Goal: Task Accomplishment & Management: Use online tool/utility

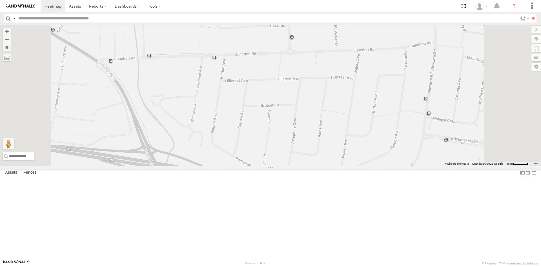
click at [0, 0] on div "S - DD12FT - Rhyce Muscat All Assets" at bounding box center [0, 0] width 0 height 0
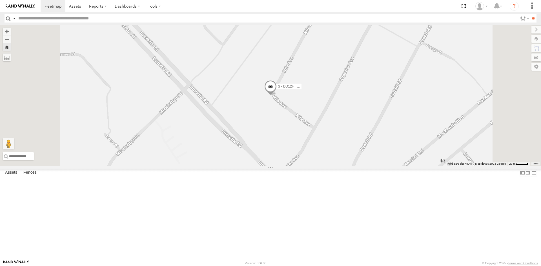
click at [0, 0] on span at bounding box center [0, 0] width 0 height 0
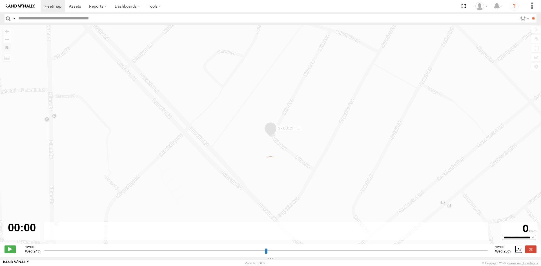
type input "**********"
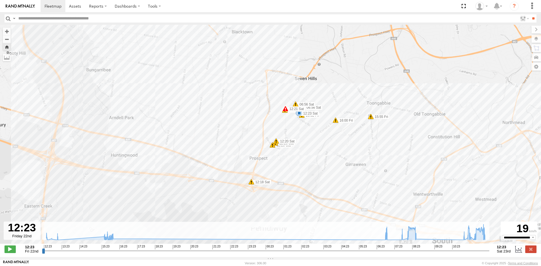
drag, startPoint x: 279, startPoint y: 140, endPoint x: 261, endPoint y: 112, distance: 33.8
click at [261, 112] on div "S - DD12FT - Rhyce Muscat 12:26 Fri 12:26 Fri 12:41 Fri 13:02 Fri 15:12 Fri 16:…" at bounding box center [270, 137] width 541 height 225
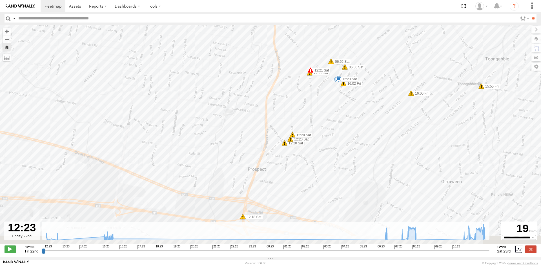
drag, startPoint x: 267, startPoint y: 143, endPoint x: 270, endPoint y: 106, distance: 37.3
click at [270, 106] on div "S - DD12FT - Rhyce Muscat 12:26 Fri 12:26 Fri 12:41 Fri 13:02 Fri 15:12 Fri 16:…" at bounding box center [270, 137] width 541 height 225
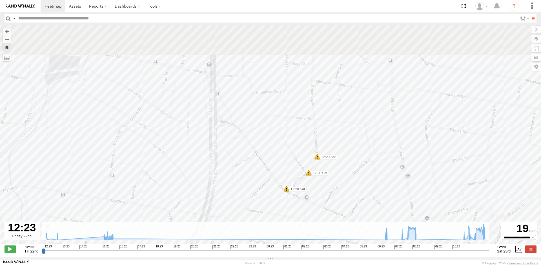
drag, startPoint x: 303, startPoint y: 64, endPoint x: 296, endPoint y: 157, distance: 92.9
click at [296, 157] on div "S - DD12FT - Rhyce Muscat 12:26 Fri 12:26 Fri 12:41 Fri 13:02 Fri 15:12 Fri 16:…" at bounding box center [270, 137] width 541 height 225
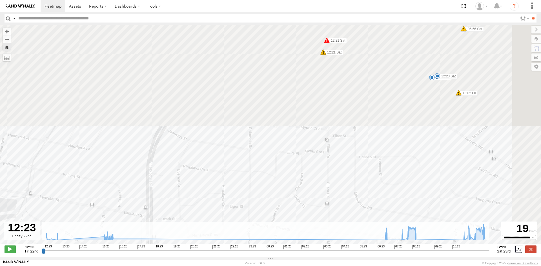
drag, startPoint x: 291, startPoint y: 85, endPoint x: 215, endPoint y: 200, distance: 137.4
click at [216, 202] on div "S - DD12FT - Rhyce Muscat 12:26 Fri 12:26 Fri 12:41 Fri 13:02 Fri 15:12 Fri 16:…" at bounding box center [270, 137] width 541 height 225
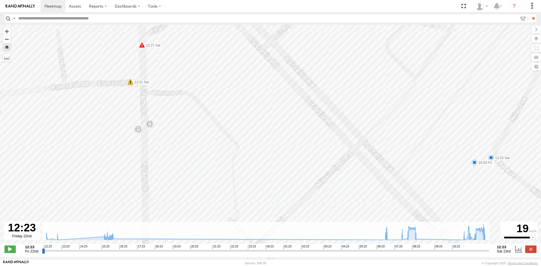
drag, startPoint x: 330, startPoint y: 178, endPoint x: 189, endPoint y: 155, distance: 142.8
click at [189, 155] on div "S - DD12FT - Rhyce Muscat 12:26 Fri 12:26 Fri 12:41 Fri 13:02 Fri 15:12 Fri 16:…" at bounding box center [270, 137] width 541 height 225
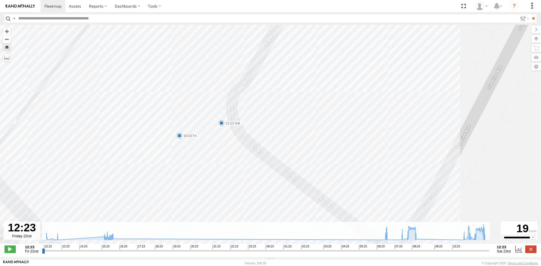
click at [220, 123] on span at bounding box center [221, 123] width 6 height 6
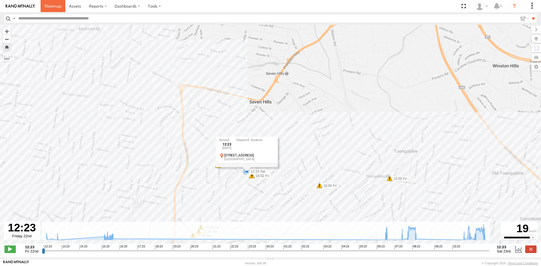
click at [58, 8] on span at bounding box center [52, 5] width 17 height 5
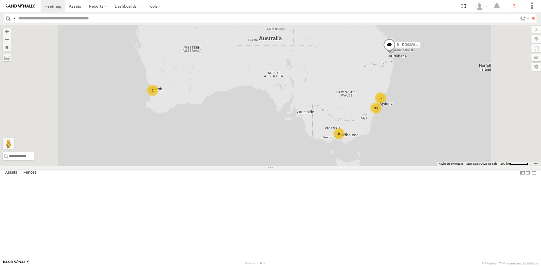
click at [0, 0] on div "S - CQ32LY - [PERSON_NAME]" at bounding box center [0, 0] width 0 height 0
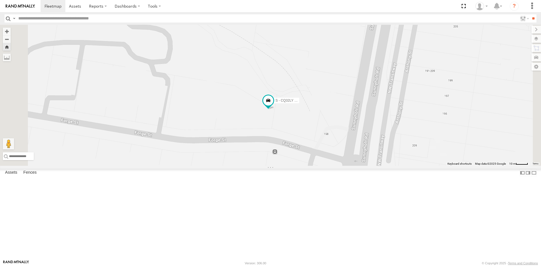
click at [0, 0] on div "All Assets" at bounding box center [0, 0] width 0 height 0
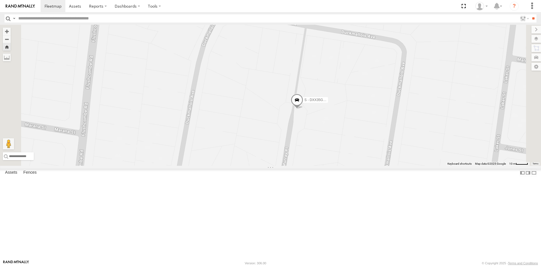
click at [303, 109] on span at bounding box center [297, 101] width 12 height 15
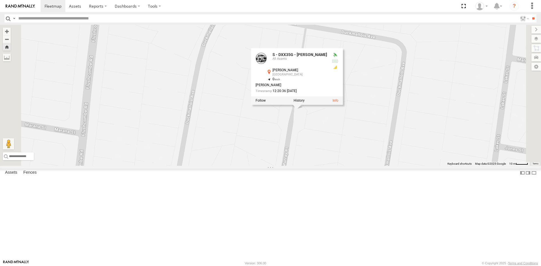
click at [371, 166] on div "S - DXX35G - [PERSON_NAME] S - DXX35G - [PERSON_NAME] All Assets [PERSON_NAME] …" at bounding box center [270, 95] width 541 height 141
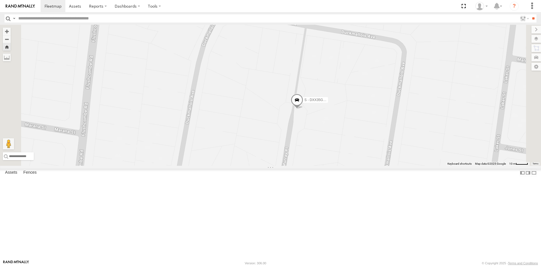
click at [0, 0] on div "EWU96U - [PERSON_NAME]" at bounding box center [0, 0] width 0 height 0
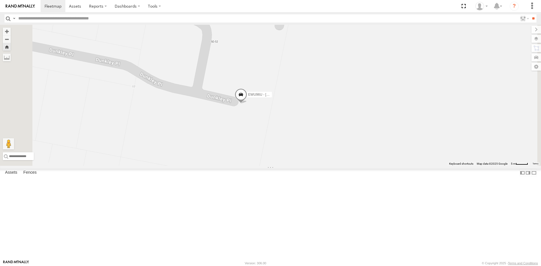
scroll to position [28, 0]
click at [0, 0] on div "All Assets" at bounding box center [0, 0] width 0 height 0
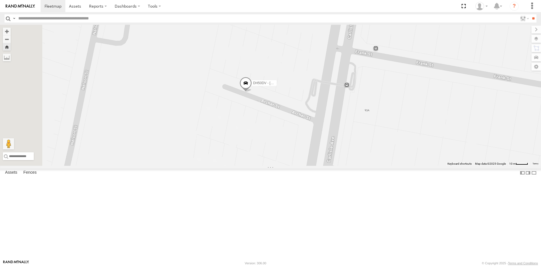
drag, startPoint x: 262, startPoint y: 148, endPoint x: 331, endPoint y: 148, distance: 68.4
click at [331, 148] on div "DH50DV - [PERSON_NAME]" at bounding box center [270, 95] width 541 height 141
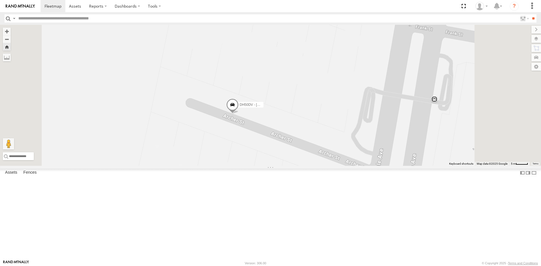
drag, startPoint x: 271, startPoint y: 145, endPoint x: 307, endPoint y: 126, distance: 40.2
click at [307, 126] on div "DH50DV - [PERSON_NAME]" at bounding box center [270, 95] width 541 height 141
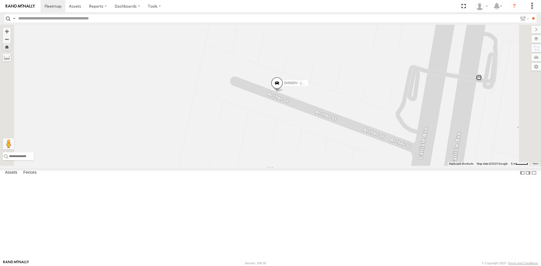
click at [0, 0] on div "S - DC43TZ - [PERSON_NAME]" at bounding box center [0, 0] width 0 height 0
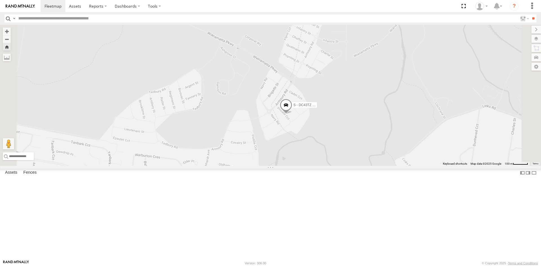
drag, startPoint x: 269, startPoint y: 97, endPoint x: 329, endPoint y: 140, distance: 73.9
click at [329, 140] on div "S - DC43TZ - [PERSON_NAME]" at bounding box center [270, 95] width 541 height 141
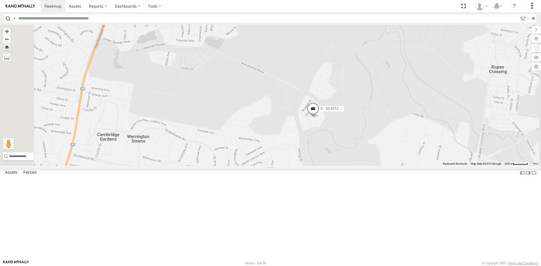
drag, startPoint x: 204, startPoint y: 45, endPoint x: 217, endPoint y: 70, distance: 28.3
click at [217, 70] on div "S - DC43TZ - [PERSON_NAME]" at bounding box center [270, 95] width 541 height 141
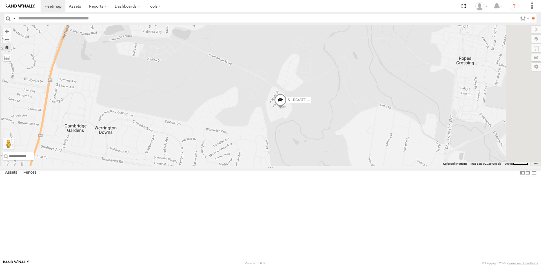
drag, startPoint x: 269, startPoint y: 132, endPoint x: 229, endPoint y: 116, distance: 43.5
click at [229, 116] on div "S - DC43TZ - [PERSON_NAME]" at bounding box center [270, 95] width 541 height 141
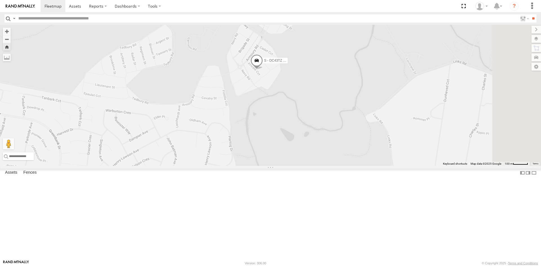
drag, startPoint x: 304, startPoint y: 141, endPoint x: 271, endPoint y: 80, distance: 69.3
click at [271, 80] on div "S - DC43TZ - [PERSON_NAME]" at bounding box center [270, 95] width 541 height 141
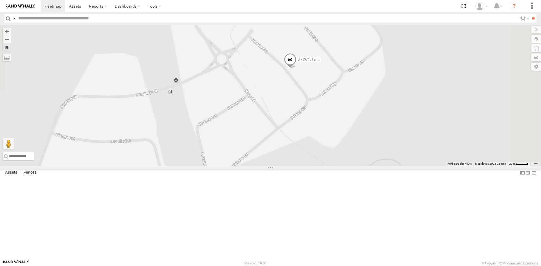
drag, startPoint x: 340, startPoint y: 101, endPoint x: 298, endPoint y: 80, distance: 47.0
click at [298, 80] on div "S - DC43TZ - [PERSON_NAME]" at bounding box center [270, 95] width 541 height 141
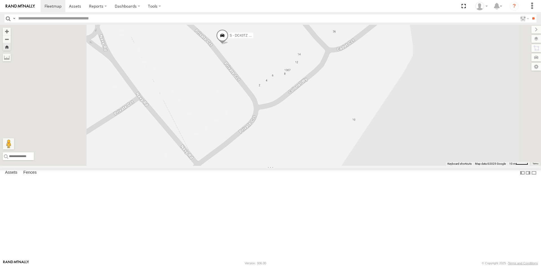
drag, startPoint x: 216, startPoint y: 46, endPoint x: 255, endPoint y: 63, distance: 42.6
click at [255, 63] on div "S - DC43TZ - [PERSON_NAME]" at bounding box center [270, 95] width 541 height 141
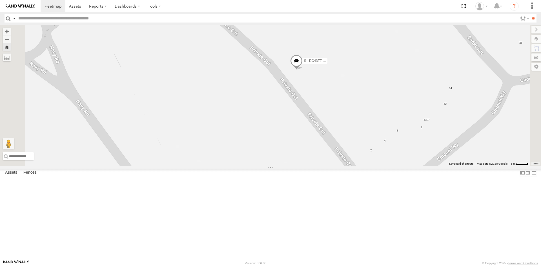
click at [302, 70] on span at bounding box center [296, 62] width 12 height 15
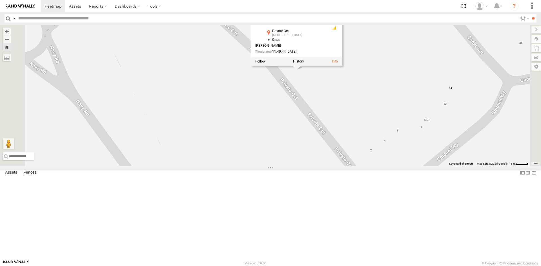
click at [342, 66] on div "S - DC43TZ - [PERSON_NAME] All Assets Private Cct [GEOGRAPHIC_DATA] -33.73768 ,…" at bounding box center [297, 37] width 92 height 57
click at [304, 63] on label at bounding box center [298, 61] width 11 height 4
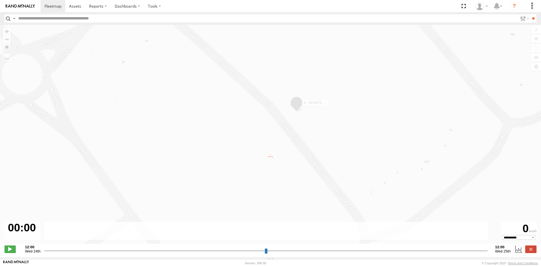
type input "**********"
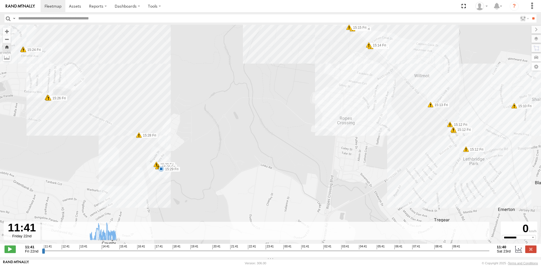
drag, startPoint x: 111, startPoint y: 160, endPoint x: 130, endPoint y: 160, distance: 19.7
click at [130, 160] on div "S - DC43TZ - [PERSON_NAME] 14:12 Fri 14:18 Fri 15:29 Fri 14:58 Fri 14:58 Fri 15…" at bounding box center [270, 137] width 541 height 225
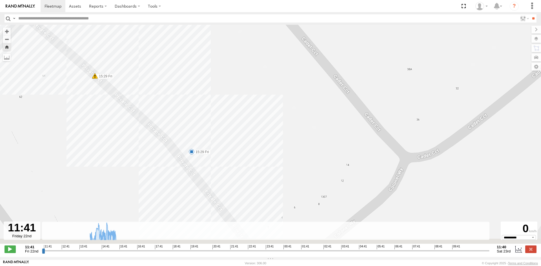
drag, startPoint x: 175, startPoint y: 165, endPoint x: 196, endPoint y: 84, distance: 84.2
click at [196, 84] on div "S - DC43TZ - [PERSON_NAME] 14:12 Fri 14:18 Fri 15:29 Fri 14:58 Fri 14:58 Fri 15…" at bounding box center [270, 137] width 541 height 225
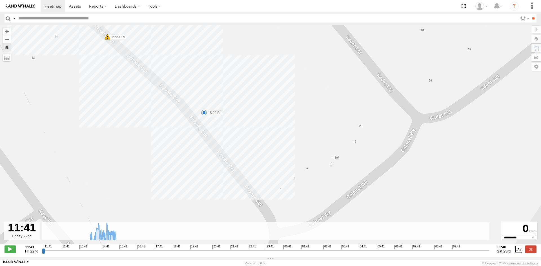
click at [26, 6] on img at bounding box center [20, 6] width 29 height 4
click at [48, 8] on span at bounding box center [52, 5] width 17 height 5
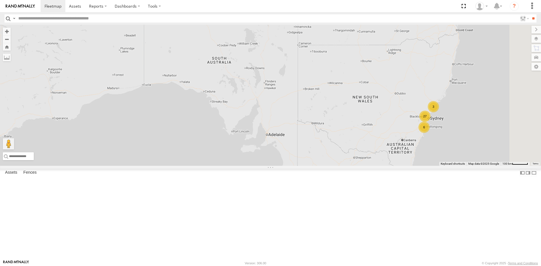
drag, startPoint x: 403, startPoint y: 135, endPoint x: 299, endPoint y: 85, distance: 114.8
click at [299, 85] on div "B - DG93WL - Josh Fahd 6 27 3 9" at bounding box center [270, 95] width 541 height 141
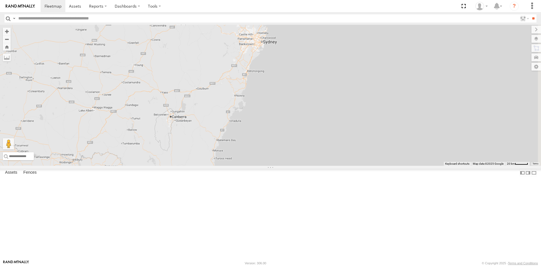
drag, startPoint x: 385, startPoint y: 140, endPoint x: 300, endPoint y: 98, distance: 94.7
click at [300, 98] on div "B - DG93WL - [PERSON_NAME]" at bounding box center [270, 95] width 541 height 141
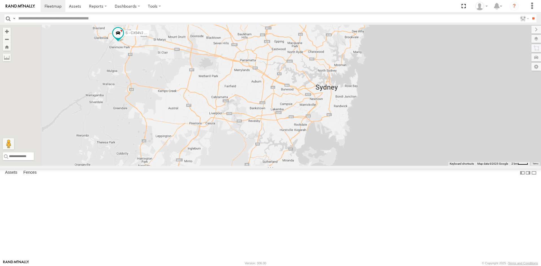
drag, startPoint x: 199, startPoint y: 59, endPoint x: 256, endPoint y: 74, distance: 58.9
click at [256, 74] on div "B - DG93WL - Josh Fahd S - CX54VJ - Adrian Hodson" at bounding box center [270, 95] width 541 height 141
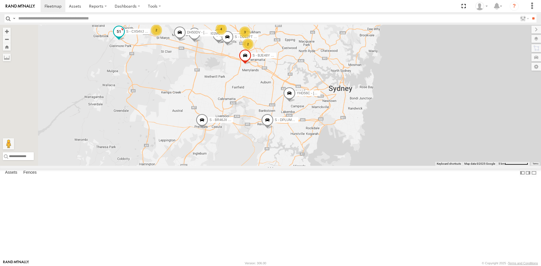
click at [124, 36] on span at bounding box center [119, 31] width 10 height 10
click at [177, 117] on div "B - DG93WL - Josh Fahd S - CX54VJ - Adrian Hodson 4 S - DD12FT - Rhyce Muscat Y…" at bounding box center [270, 95] width 541 height 141
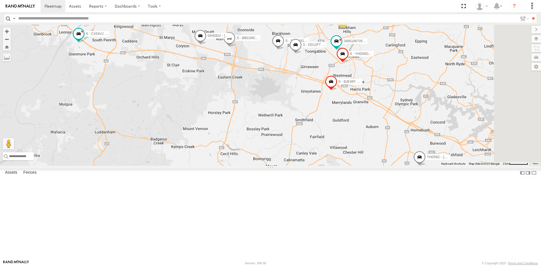
drag, startPoint x: 248, startPoint y: 104, endPoint x: 220, endPoint y: 128, distance: 37.0
click at [220, 128] on div "B - DG93WL - Josh Fahd S - CX54VJ - Adrian Hodson S - DD12FT - Rhyce Muscat YHD…" at bounding box center [270, 95] width 541 height 141
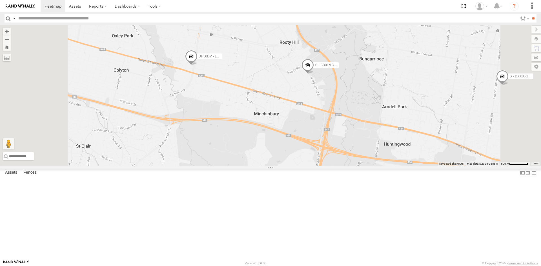
drag, startPoint x: 234, startPoint y: 122, endPoint x: 252, endPoint y: 91, distance: 35.6
click at [252, 91] on div "B - DG93WL - Josh Fahd S - CX54VJ - Adrian Hodson S - DD12FT - Rhyce Muscat YHD…" at bounding box center [270, 95] width 541 height 141
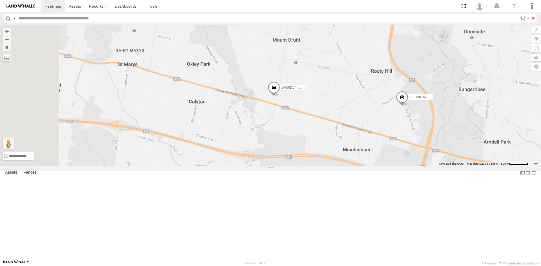
drag, startPoint x: 218, startPoint y: 67, endPoint x: 318, endPoint y: 111, distance: 109.2
click at [321, 120] on div "B - DG93WL - Josh Fahd S - CX54VJ - Adrian Hodson S - DD12FT - Rhyce Muscat YHD…" at bounding box center [270, 95] width 541 height 141
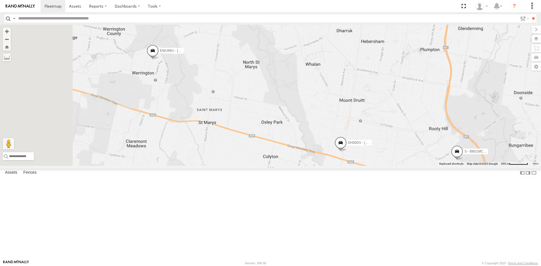
drag, startPoint x: 264, startPoint y: 66, endPoint x: 335, endPoint y: 114, distance: 85.6
click at [331, 121] on div "B - DG93WL - Josh Fahd S - CX54VJ - Adrian Hodson S - DD12FT - Rhyce Muscat YHD…" at bounding box center [270, 95] width 541 height 141
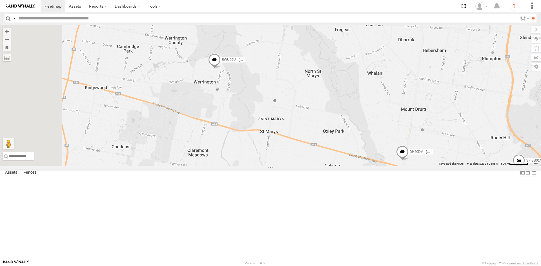
drag, startPoint x: 218, startPoint y: 59, endPoint x: 336, endPoint y: 59, distance: 118.3
click at [336, 59] on div "B - DG93WL - Josh Fahd S - CX54VJ - Adrian Hodson S - DD12FT - Rhyce Muscat YHD…" at bounding box center [270, 95] width 541 height 141
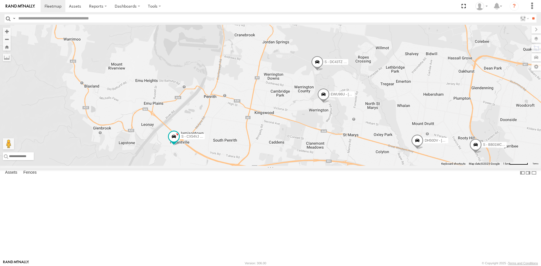
drag, startPoint x: 240, startPoint y: 64, endPoint x: 294, endPoint y: 119, distance: 76.7
click at [295, 120] on div "B - DG93WL - Josh Fahd S - CX54VJ - Adrian Hodson S - DD12FT - Rhyce Muscat YHD…" at bounding box center [270, 95] width 541 height 141
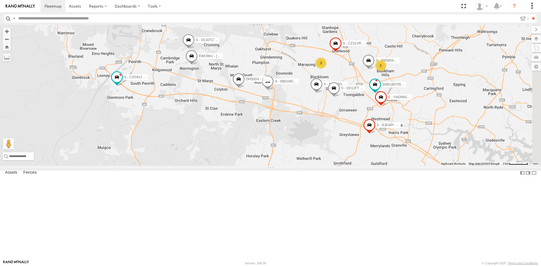
drag, startPoint x: 348, startPoint y: 117, endPoint x: 290, endPoint y: 95, distance: 62.4
click at [268, 95] on div "B - DG93WL - Josh Fahd S - CX54VJ - Adrian Hodson S - DD12FT - Rhyce Muscat YHD…" at bounding box center [270, 95] width 541 height 141
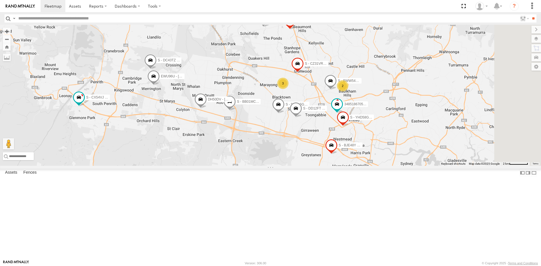
drag, startPoint x: 363, startPoint y: 59, endPoint x: 323, endPoint y: 80, distance: 44.5
click at [323, 80] on div "B - DG93WL - Josh Fahd S - CX54VJ - Adrian Hodson S - DD12FT - Rhyce Muscat YHD…" at bounding box center [270, 95] width 541 height 141
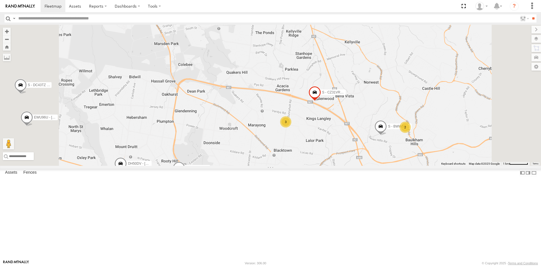
drag, startPoint x: 358, startPoint y: 80, endPoint x: 320, endPoint y: 51, distance: 47.2
click at [320, 50] on div "B - DG93WL - Josh Fahd S - CX54VJ - Adrian Hodson S - DD12FT - Rhyce Muscat YHD…" at bounding box center [270, 95] width 541 height 141
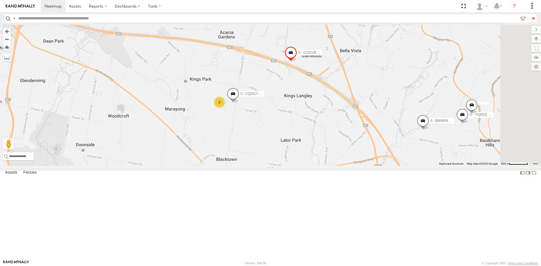
drag, startPoint x: 334, startPoint y: 112, endPoint x: 329, endPoint y: 80, distance: 32.5
click at [329, 80] on div "B - DG93WL - Josh Fahd S - CX54VJ - Adrian Hodson S - DD12FT - Rhyce Muscat YHD…" at bounding box center [270, 95] width 541 height 141
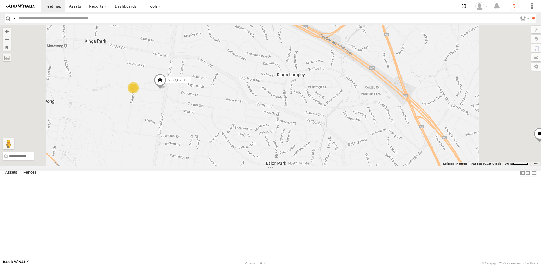
drag, startPoint x: 264, startPoint y: 108, endPoint x: 256, endPoint y: 54, distance: 55.2
click at [256, 54] on div "B - DG93WL - Josh Fahd S - CX54VJ - Adrian Hodson S - DD12FT - Rhyce Muscat YHD…" at bounding box center [270, 95] width 541 height 141
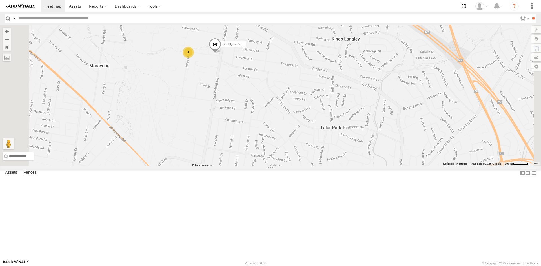
drag, startPoint x: 229, startPoint y: 133, endPoint x: 284, endPoint y: 97, distance: 66.4
click at [221, 53] on span at bounding box center [215, 45] width 12 height 15
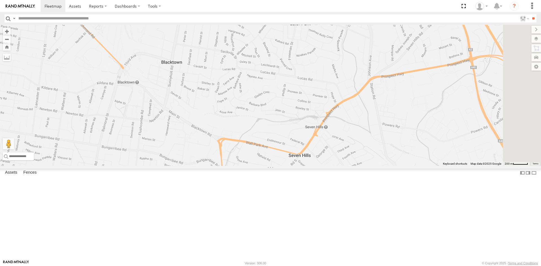
drag, startPoint x: 340, startPoint y: 124, endPoint x: 312, endPoint y: 12, distance: 115.7
click at [311, 13] on body at bounding box center [270, 133] width 541 height 266
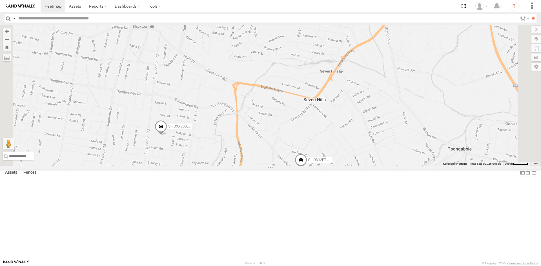
drag, startPoint x: 263, startPoint y: 112, endPoint x: 271, endPoint y: 77, distance: 36.5
click at [271, 77] on div "B - DG93WL - Josh Fahd S - CX54VJ - Adrian Hodson S - DD12FT - Rhyce Muscat YHD…" at bounding box center [270, 95] width 541 height 141
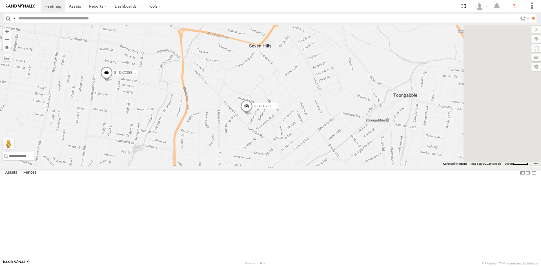
drag, startPoint x: 366, startPoint y: 183, endPoint x: 218, endPoint y: 71, distance: 185.7
click at [215, 67] on div "B - DG93WL - Josh Fahd S - CX54VJ - Adrian Hodson S - DD12FT - Rhyce Muscat YHD…" at bounding box center [270, 95] width 541 height 141
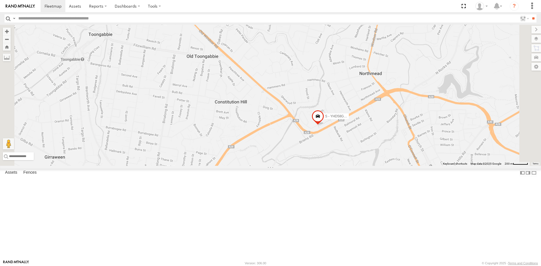
drag, startPoint x: 364, startPoint y: 97, endPoint x: 379, endPoint y: 182, distance: 85.8
click at [379, 166] on div "B - DG93WL - Josh Fahd S - CX54VJ - Adrian Hodson S - DD12FT - Rhyce Muscat YHD…" at bounding box center [270, 95] width 541 height 141
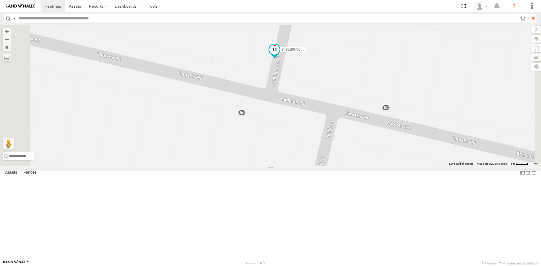
click at [279, 54] on span at bounding box center [274, 49] width 10 height 10
click at [313, 54] on div "348518670590 All Assets Lomond Cres Winston Hills -33.78186 , 150.98009 North 3…" at bounding box center [274, 29] width 77 height 51
click at [282, 52] on label at bounding box center [276, 50] width 11 height 4
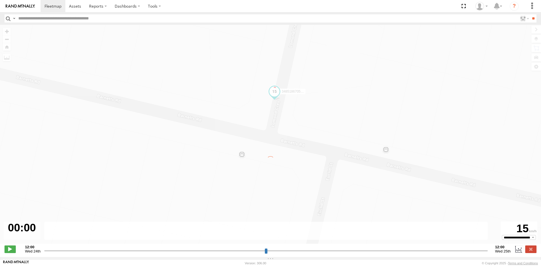
type input "**********"
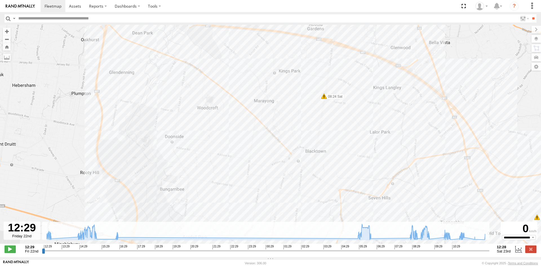
drag, startPoint x: 218, startPoint y: 65, endPoint x: 304, endPoint y: 109, distance: 96.2
click at [304, 109] on div "348518670590 14:12 Fri 14:37 Fri 08:24 Sat 08:42 Sat 09:07 Sat 11:09 Sat 10:27 …" at bounding box center [270, 137] width 541 height 225
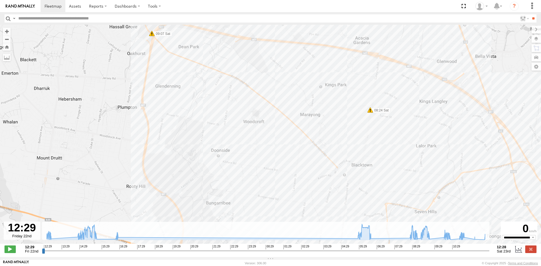
drag, startPoint x: 265, startPoint y: 124, endPoint x: 223, endPoint y: 7, distance: 124.5
click at [223, 10] on body at bounding box center [270, 133] width 541 height 266
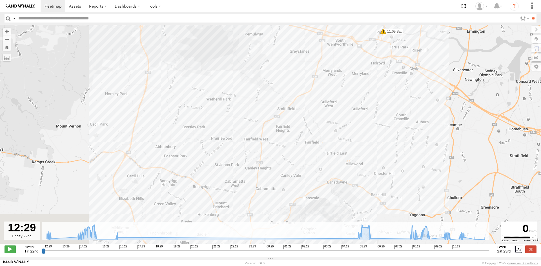
drag, startPoint x: 203, startPoint y: 47, endPoint x: 204, endPoint y: 23, distance: 24.8
click at [204, 23] on body at bounding box center [270, 133] width 541 height 266
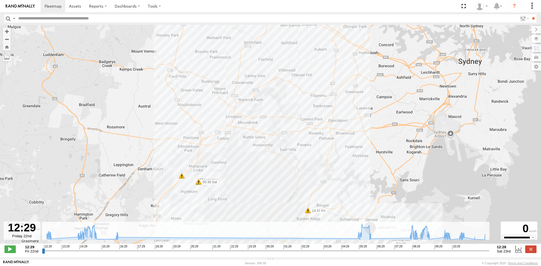
drag, startPoint x: 223, startPoint y: 115, endPoint x: 229, endPoint y: 53, distance: 61.7
click at [229, 53] on div "348518670590 14:12 Fri 14:37 Fri 08:24 Sat 08:42 Sat 09:07 Sat 11:09 Sat 10:27 …" at bounding box center [270, 137] width 541 height 225
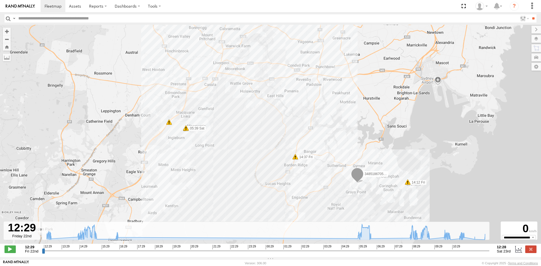
drag, startPoint x: 229, startPoint y: 153, endPoint x: 252, endPoint y: 155, distance: 23.5
click at [227, 151] on div "348518670590 14:12 Fri 14:37 Fri 08:24 Sat 08:42 Sat 09:07 Sat 11:09 Sat 10:27 …" at bounding box center [270, 137] width 541 height 225
